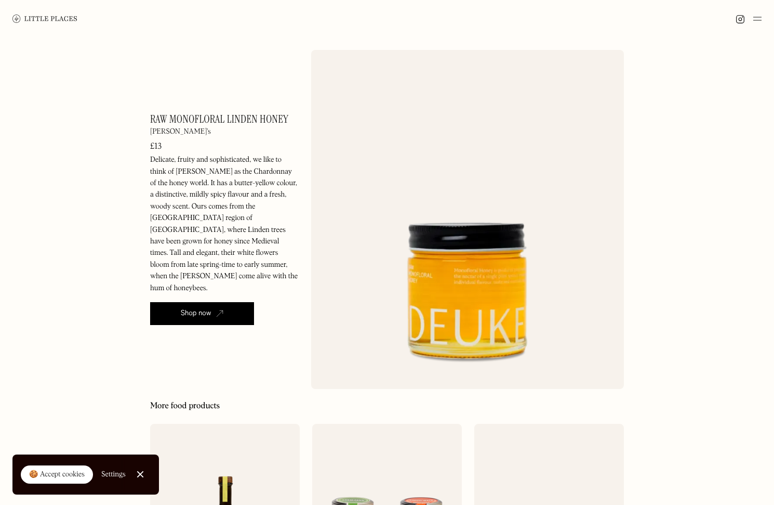
click at [79, 17] on div at bounding box center [387, 18] width 774 height 37
click at [66, 18] on img at bounding box center [44, 19] width 65 height 8
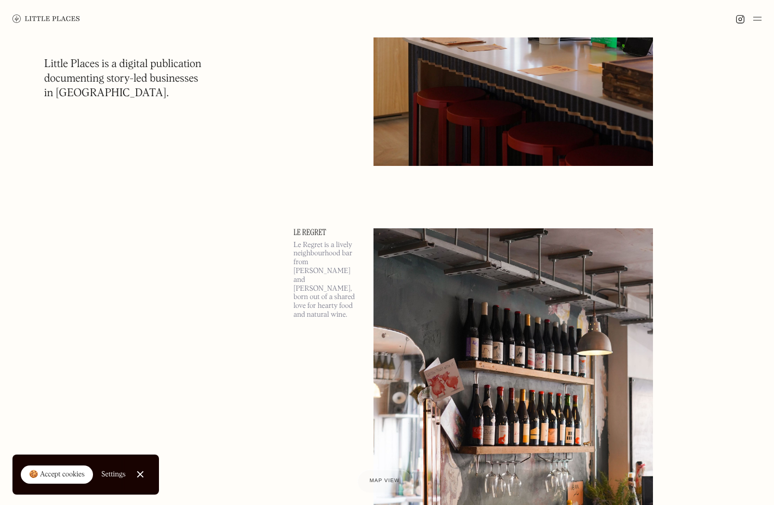
scroll to position [902, 0]
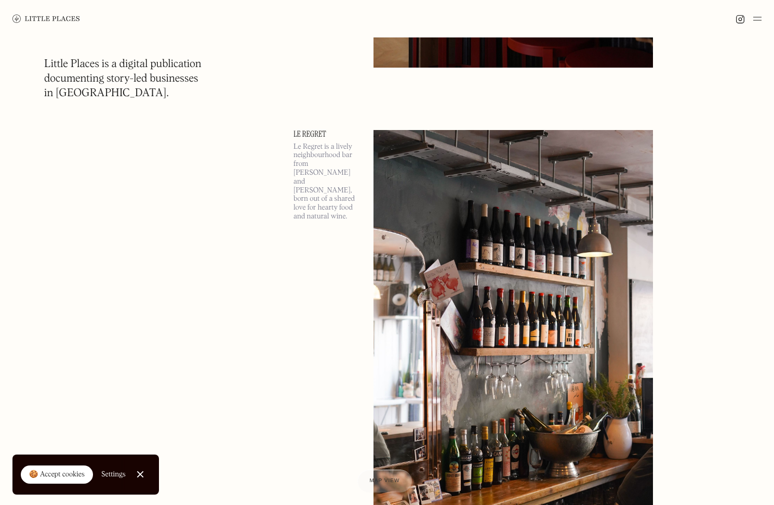
click at [757, 18] on img at bounding box center [757, 18] width 8 height 12
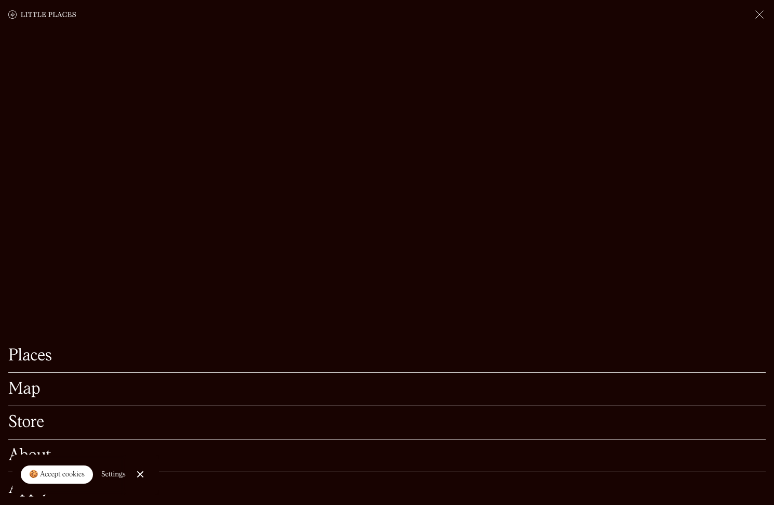
scroll to position [1063, 0]
click at [21, 429] on link "Store" at bounding box center [387, 422] width 758 height 16
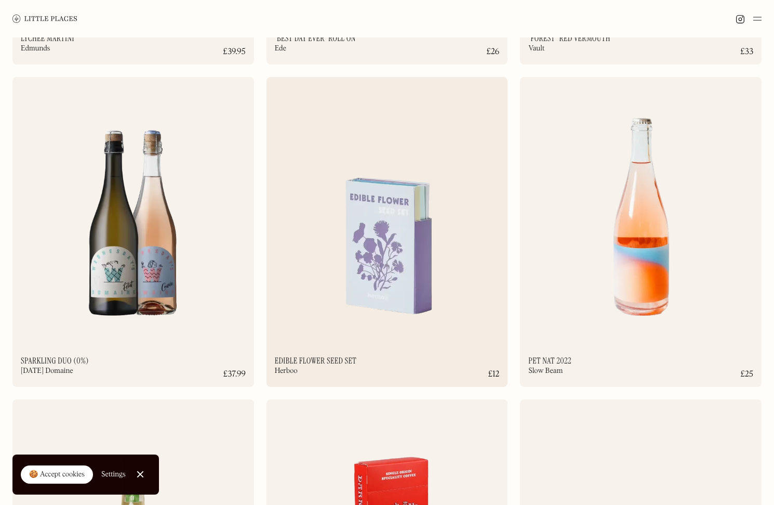
scroll to position [2320, 0]
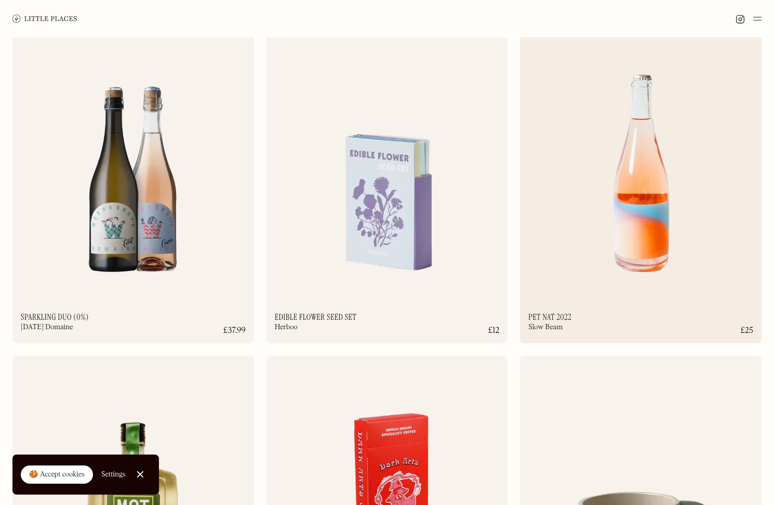
click at [644, 243] on img at bounding box center [641, 163] width 242 height 261
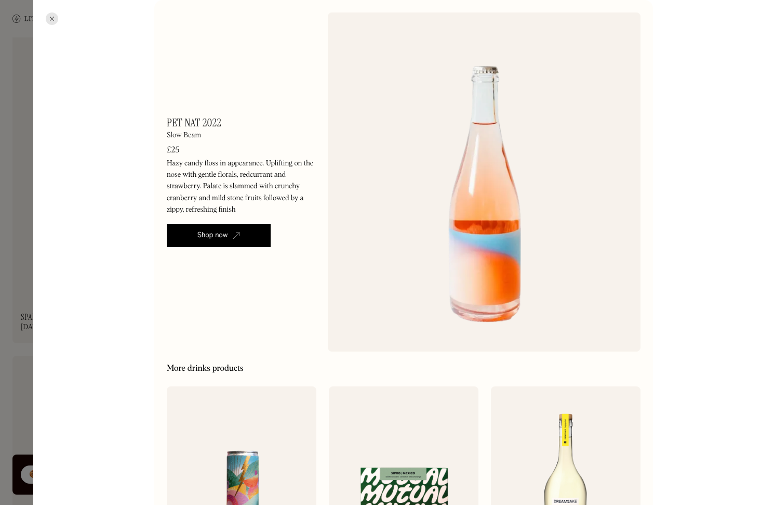
click at [52, 15] on div at bounding box center [52, 18] width 12 height 12
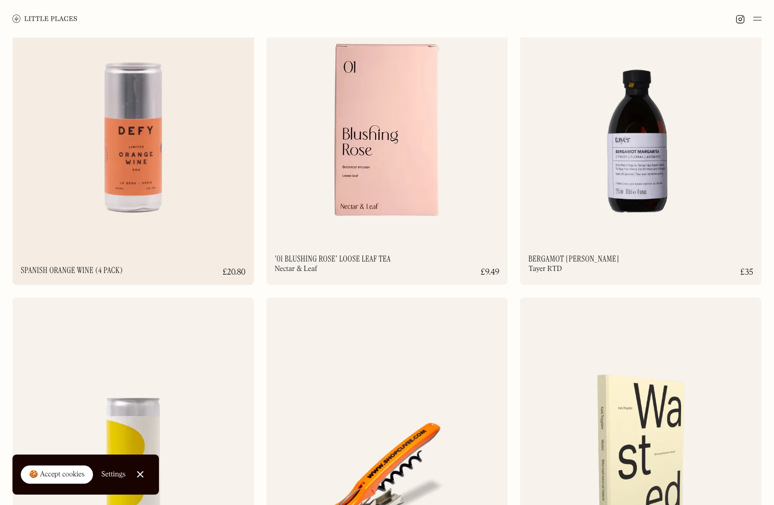
scroll to position [5600, 0]
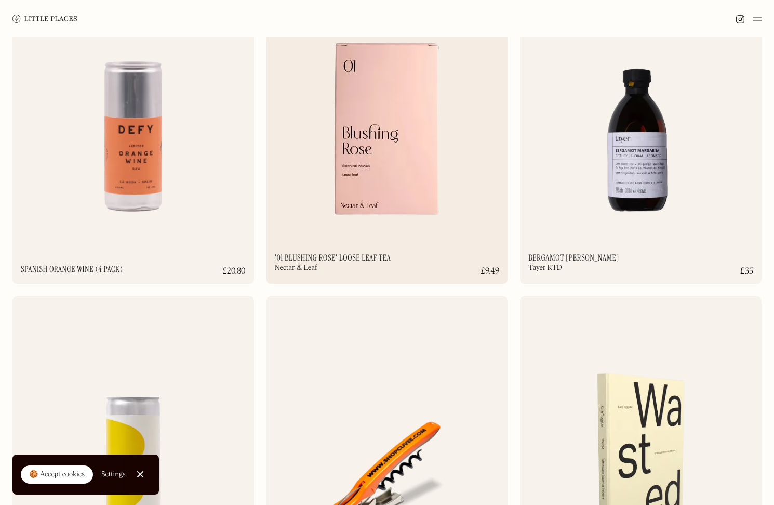
click at [363, 161] on img at bounding box center [388, 104] width 242 height 261
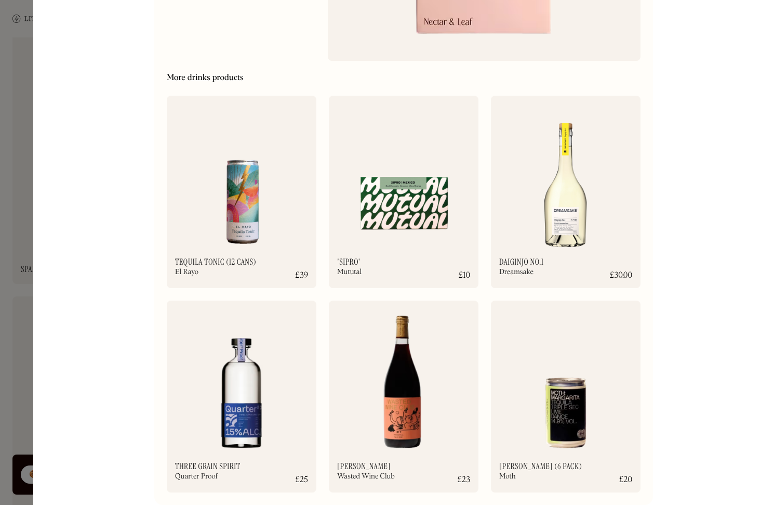
scroll to position [290, 0]
click at [75, 62] on div "'01 Blushing Rose' Loose Leaf Tea Nectar & Leaf £9.49 Herbal tea with rose peta…" at bounding box center [403, 107] width 741 height 795
click at [38, 49] on div "'01 Blushing Rose' Loose Leaf Tea Nectar & Leaf £9.49 Herbal tea with rose peta…" at bounding box center [403, 107] width 741 height 795
click at [32, 49] on div at bounding box center [387, 252] width 774 height 505
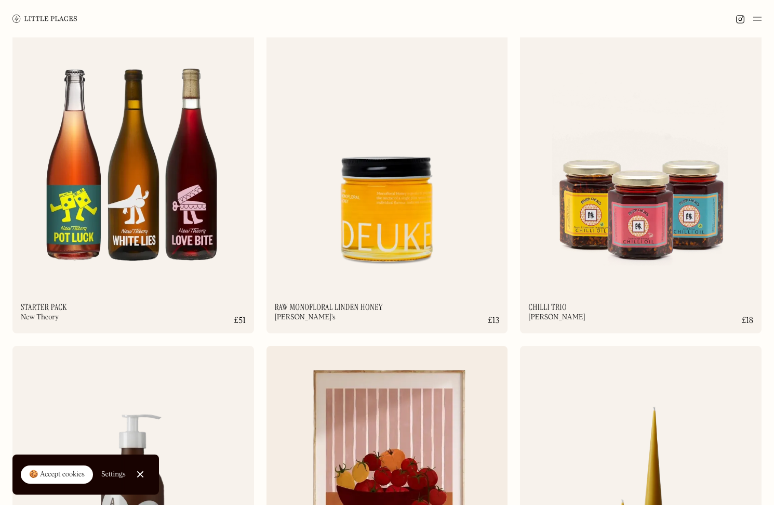
scroll to position [4258, 0]
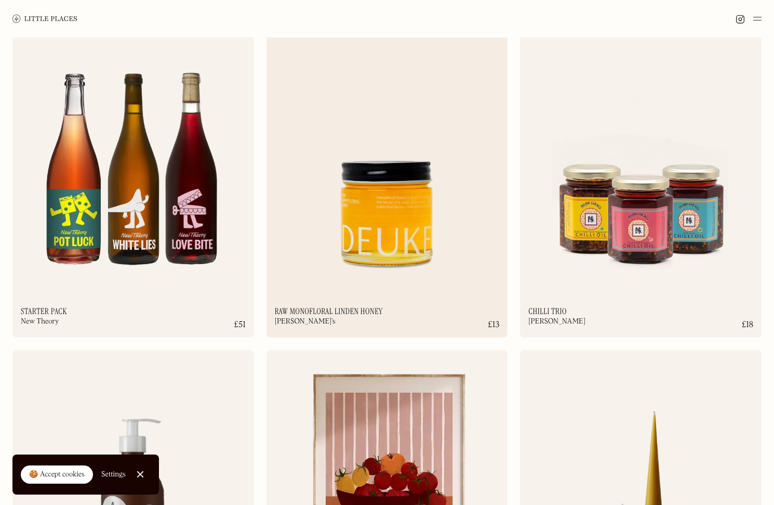
click at [436, 219] on img at bounding box center [388, 158] width 242 height 261
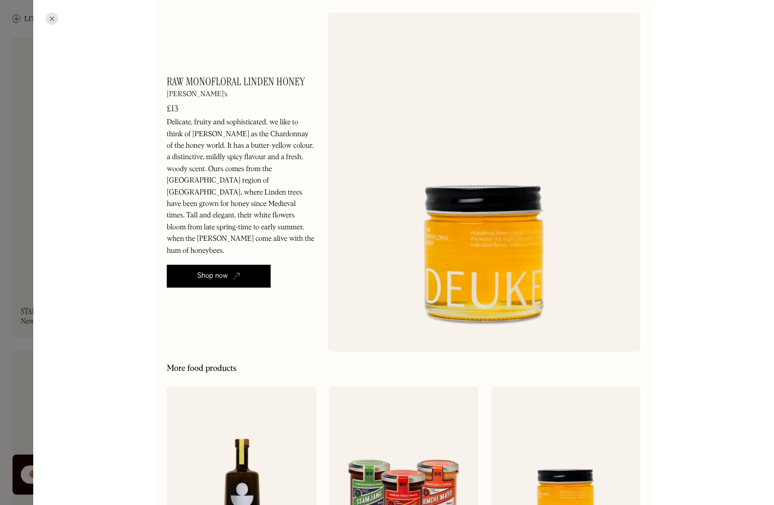
click at [253, 264] on link "Shop now" at bounding box center [219, 275] width 104 height 23
click at [49, 19] on div at bounding box center [52, 18] width 12 height 12
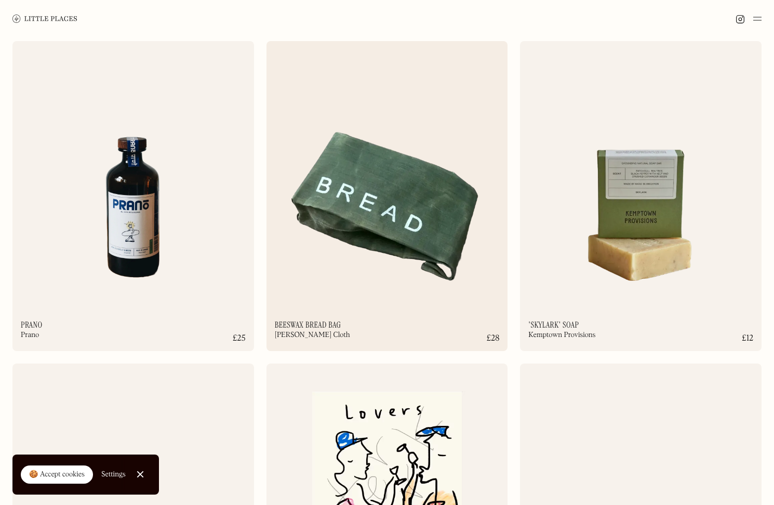
scroll to position [2955, 0]
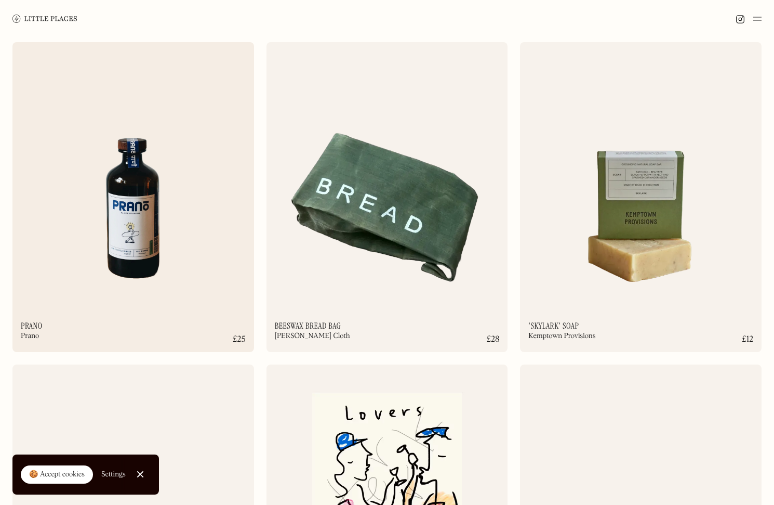
click at [135, 213] on img at bounding box center [133, 172] width 242 height 261
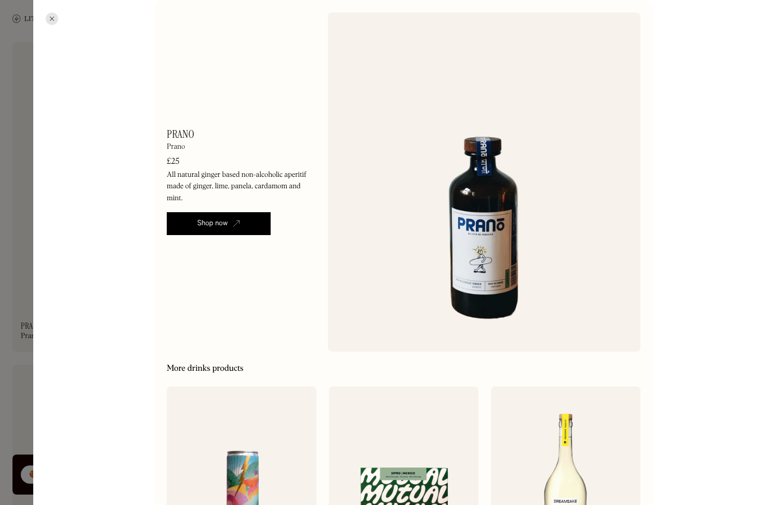
click at [245, 218] on link "Shop now" at bounding box center [219, 223] width 104 height 23
click at [51, 18] on div at bounding box center [52, 18] width 12 height 12
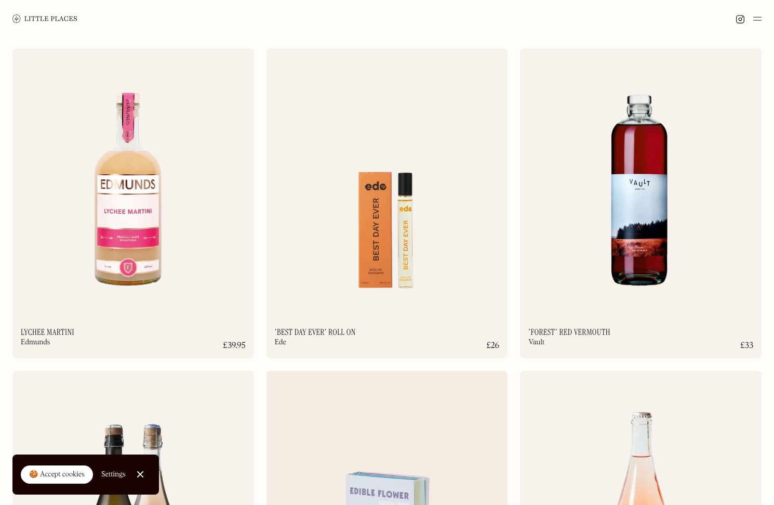
scroll to position [1980, 0]
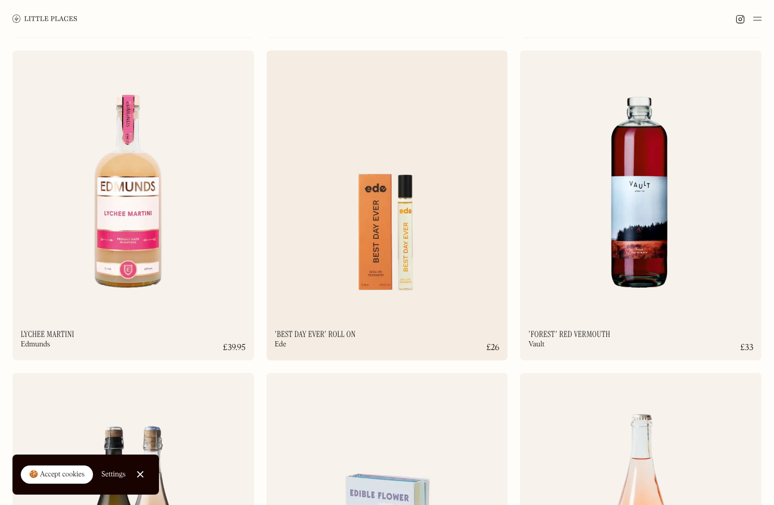
click at [400, 240] on img at bounding box center [388, 180] width 242 height 261
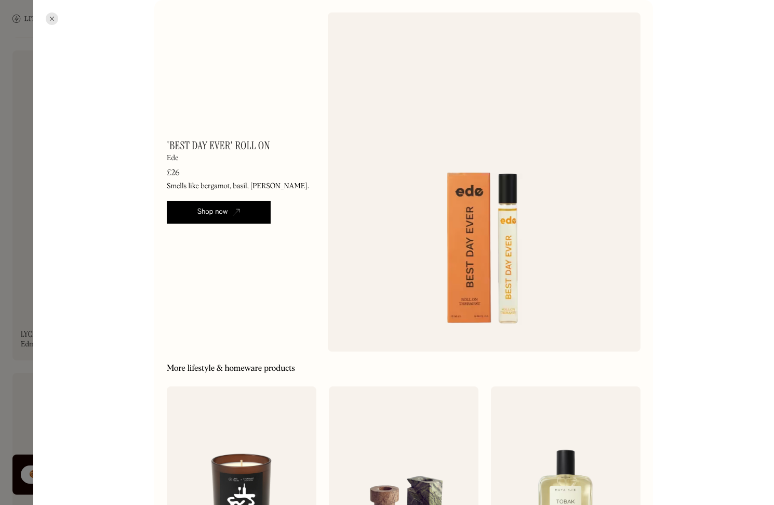
click at [54, 17] on div at bounding box center [52, 18] width 12 height 12
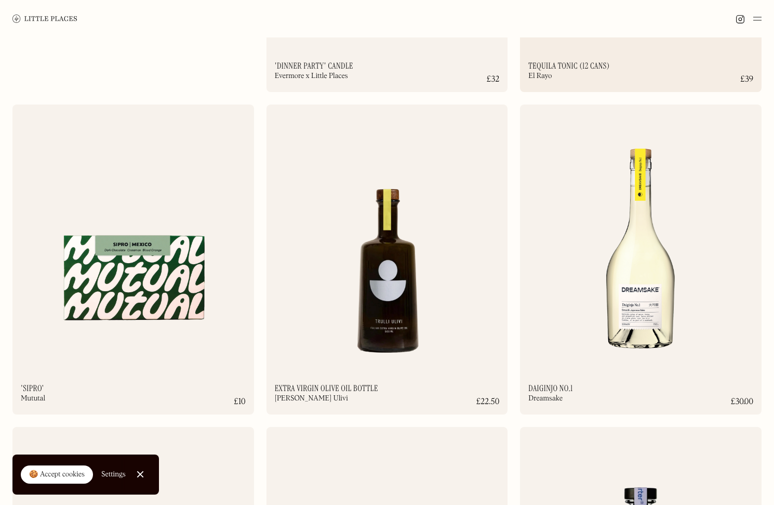
scroll to position [337, 0]
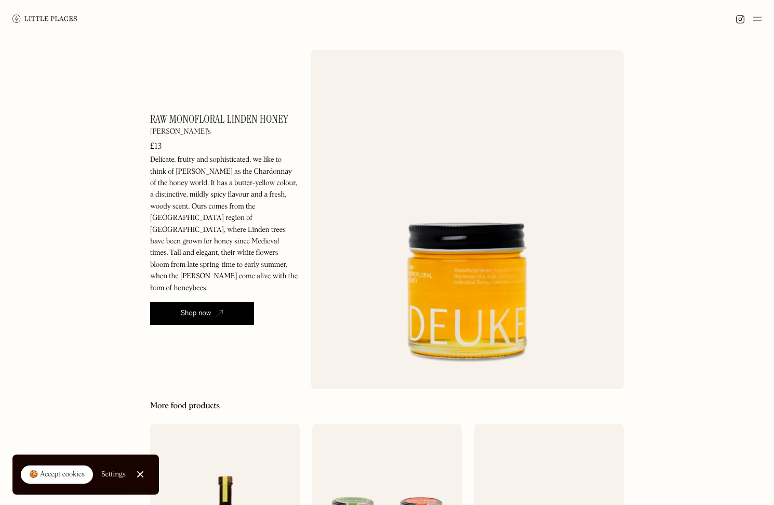
click at [204, 308] on div "Shop now" at bounding box center [196, 313] width 31 height 10
click at [64, 20] on img at bounding box center [44, 19] width 65 height 8
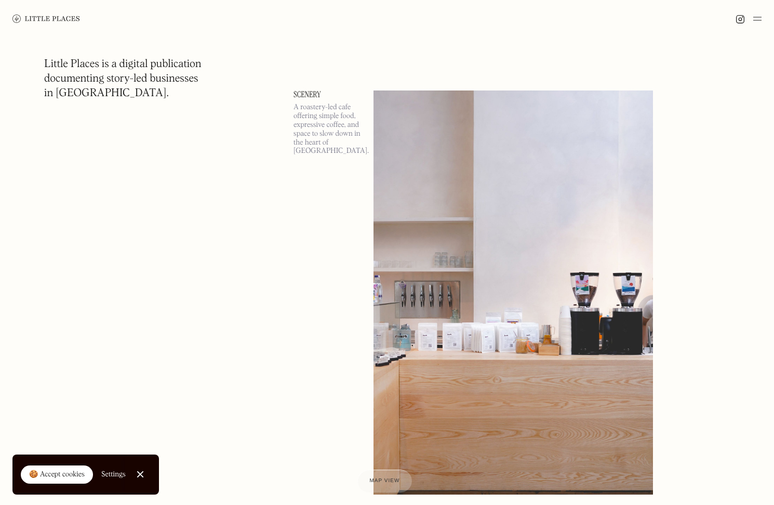
scroll to position [1407, 0]
click at [313, 92] on link "Scenery" at bounding box center [328, 95] width 68 height 8
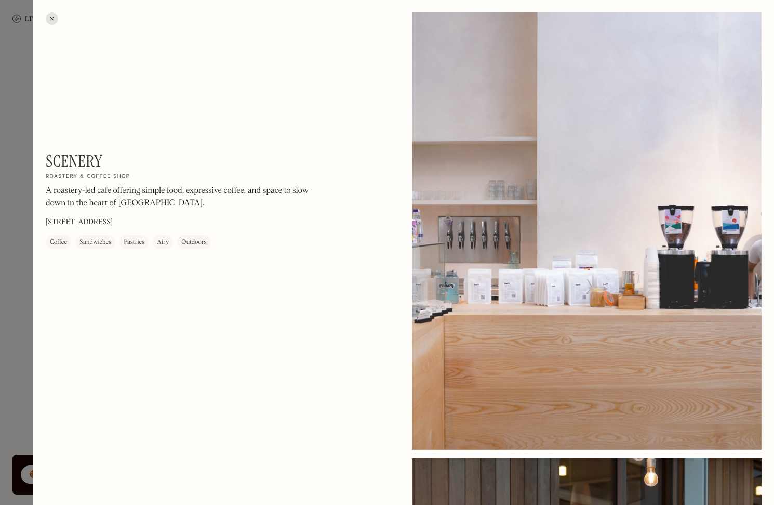
click at [94, 160] on h1 "Scenery" at bounding box center [74, 161] width 57 height 20
click at [56, 15] on div at bounding box center [52, 18] width 12 height 12
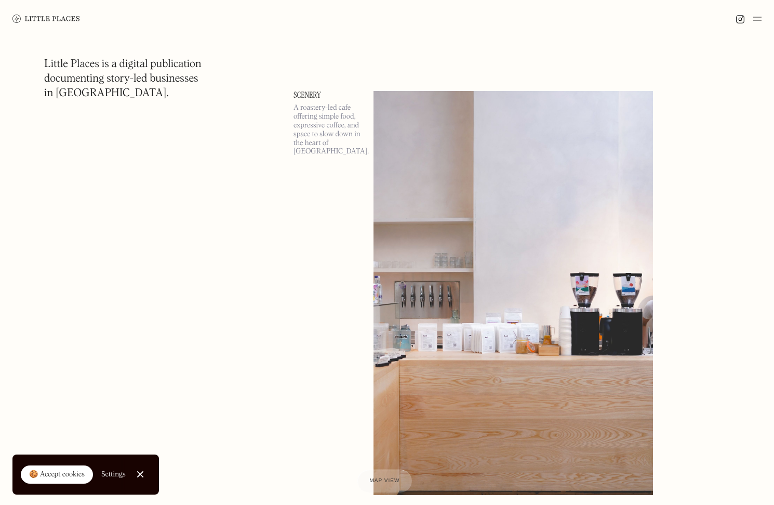
click at [67, 18] on img at bounding box center [46, 19] width 68 height 8
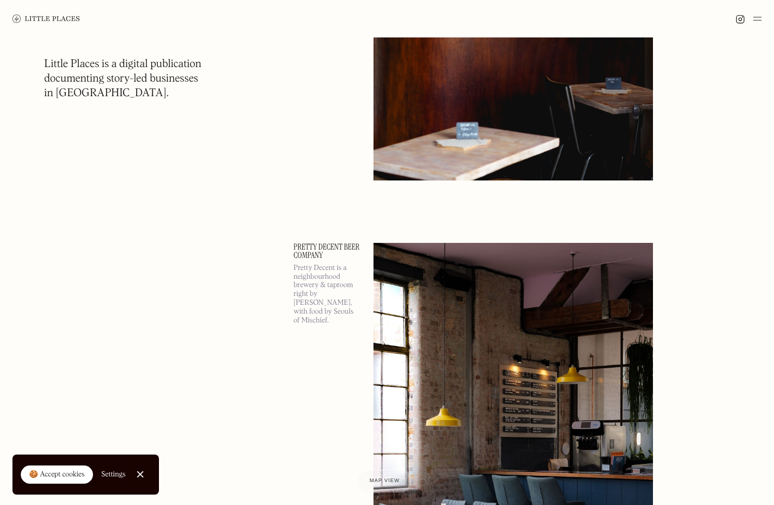
scroll to position [11984, 0]
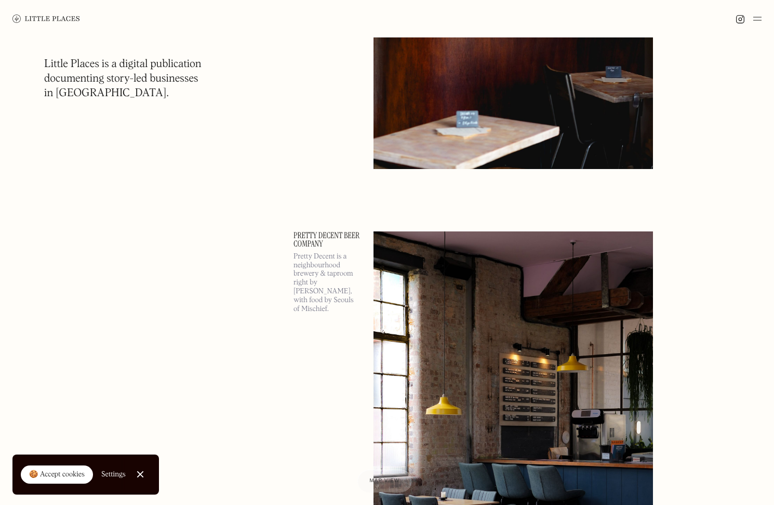
click at [25, 17] on img at bounding box center [46, 19] width 68 height 8
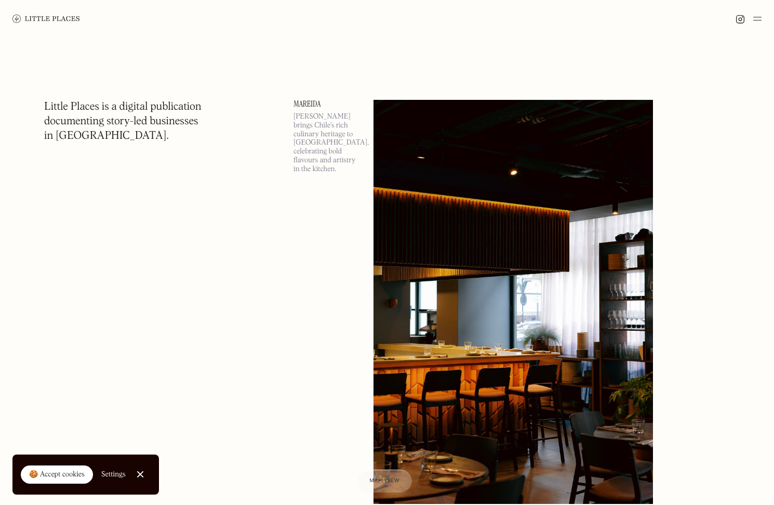
click at [755, 19] on img at bounding box center [757, 18] width 8 height 12
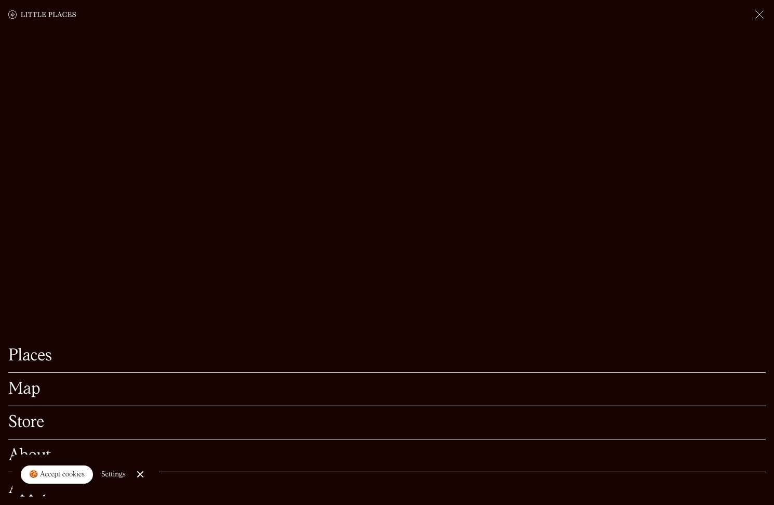
scroll to position [221, 0]
click at [29, 428] on link "Store" at bounding box center [387, 422] width 758 height 16
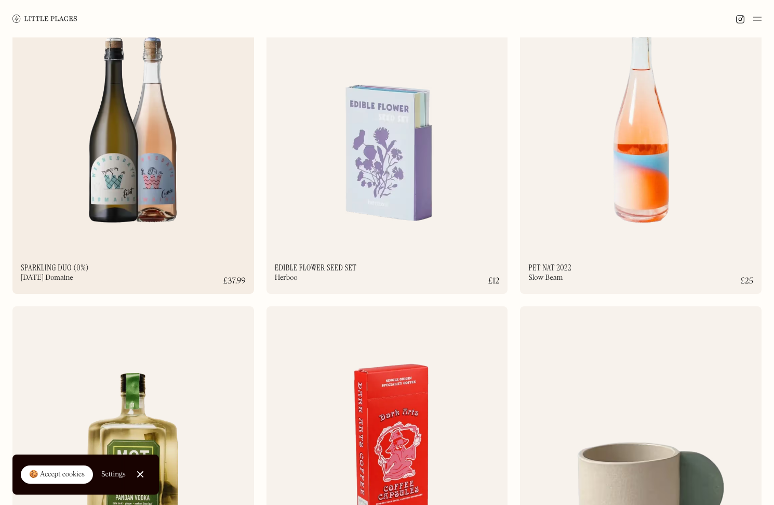
scroll to position [2369, 0]
click at [590, 205] on img at bounding box center [641, 114] width 242 height 261
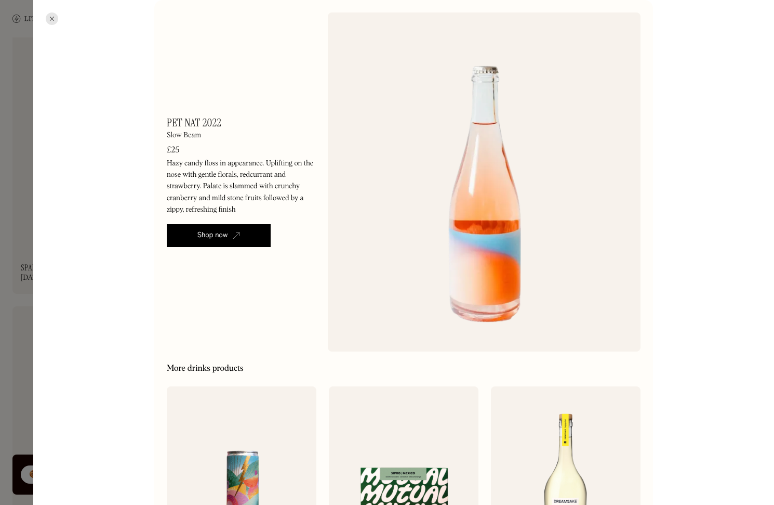
click at [228, 236] on link "Shop now" at bounding box center [219, 235] width 104 height 23
